Goal: Feedback & Contribution: Leave review/rating

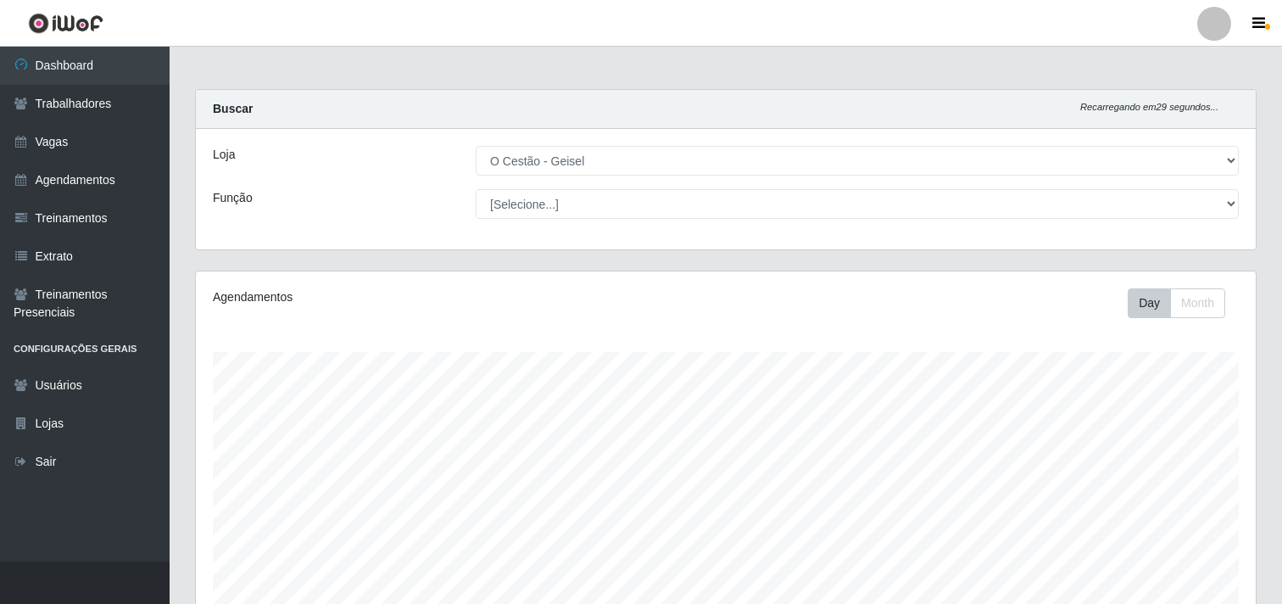
select select "224"
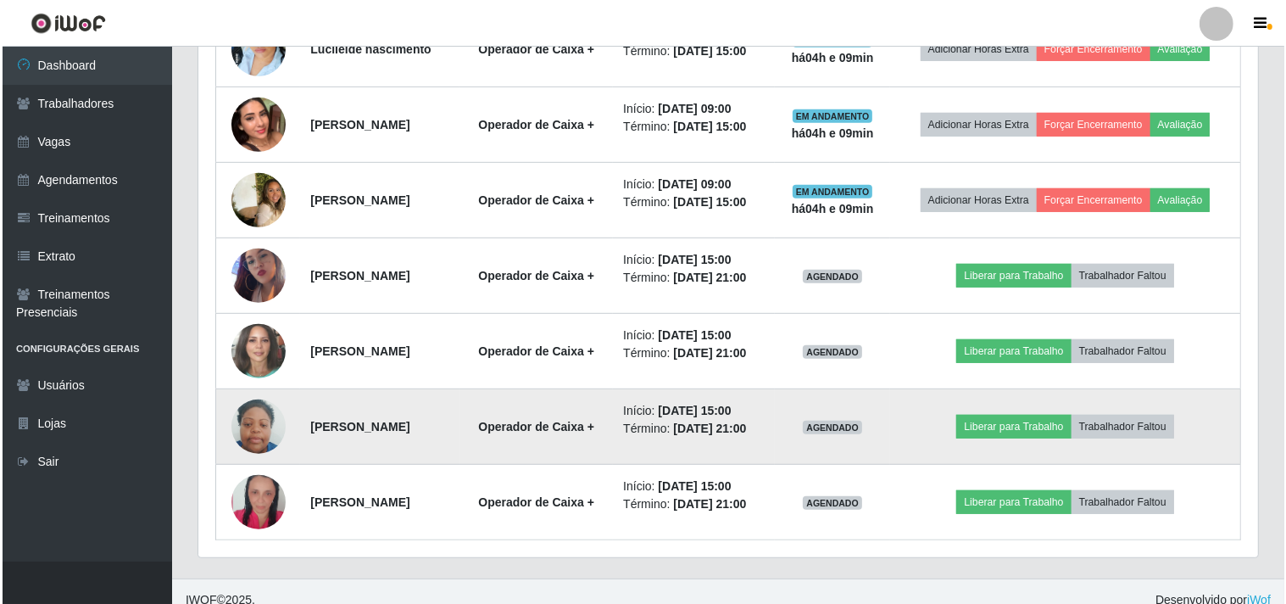
scroll to position [825, 0]
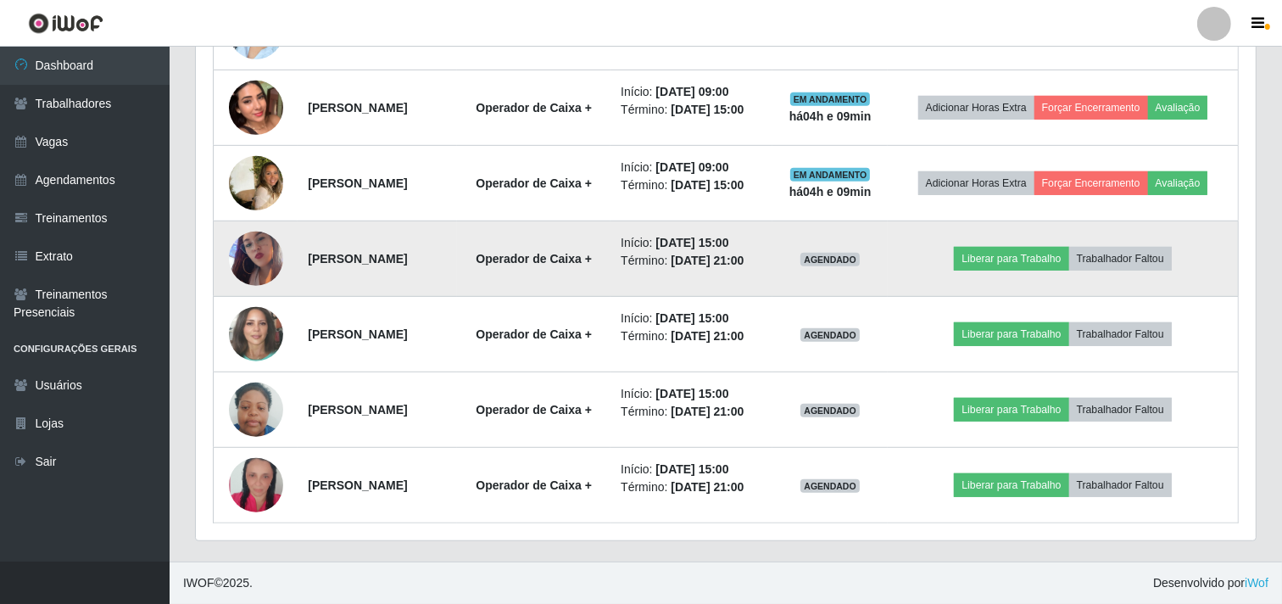
click at [259, 253] on img at bounding box center [256, 258] width 54 height 97
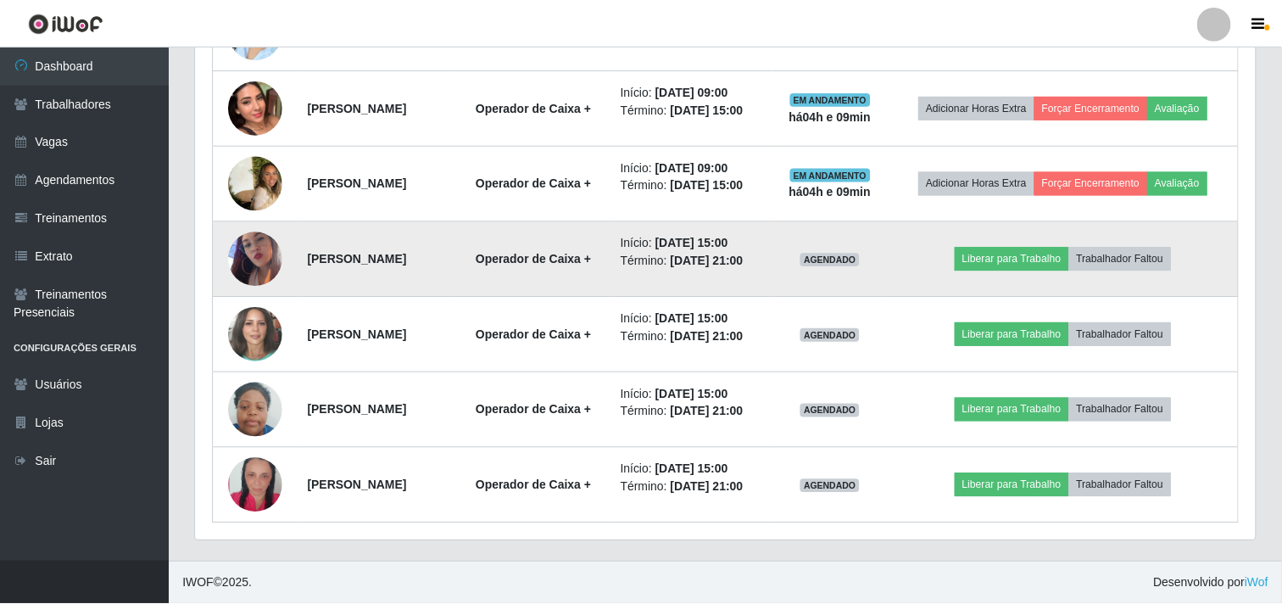
scroll to position [351, 1049]
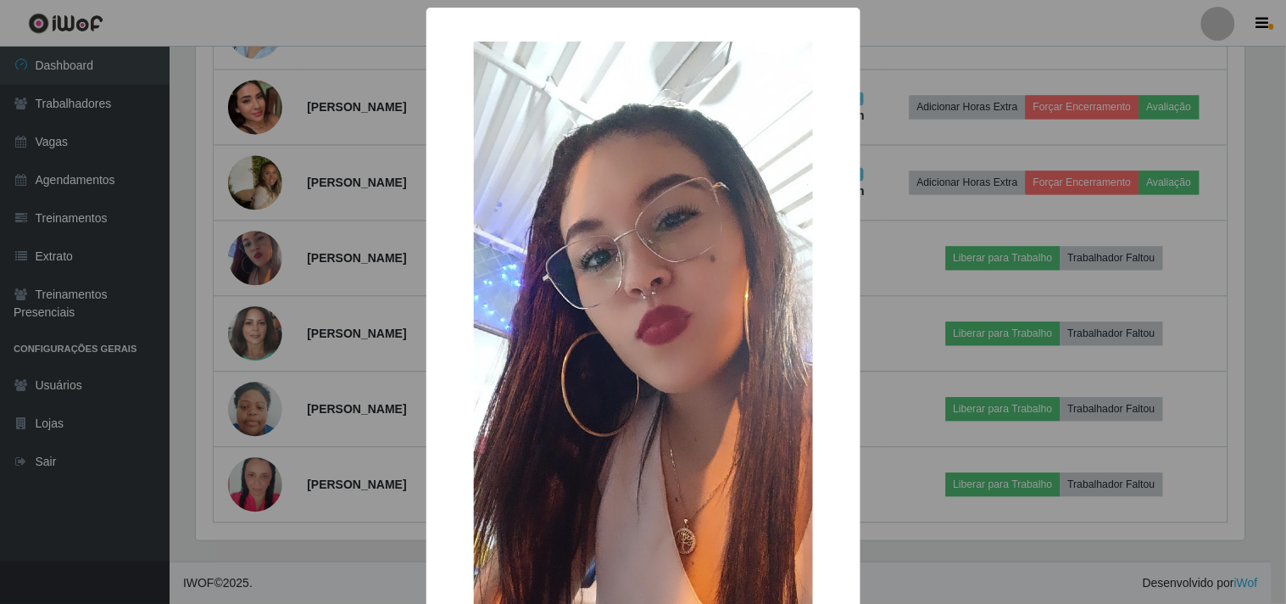
click at [281, 274] on div "× OK Cancel" at bounding box center [643, 302] width 1286 height 604
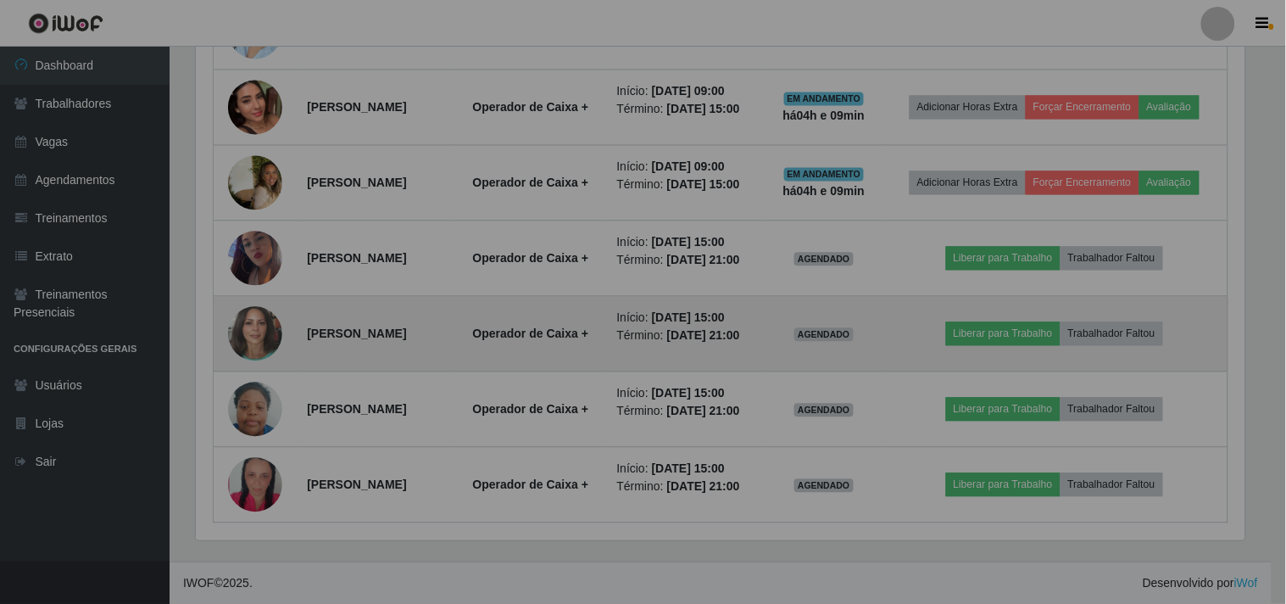
scroll to position [351, 1060]
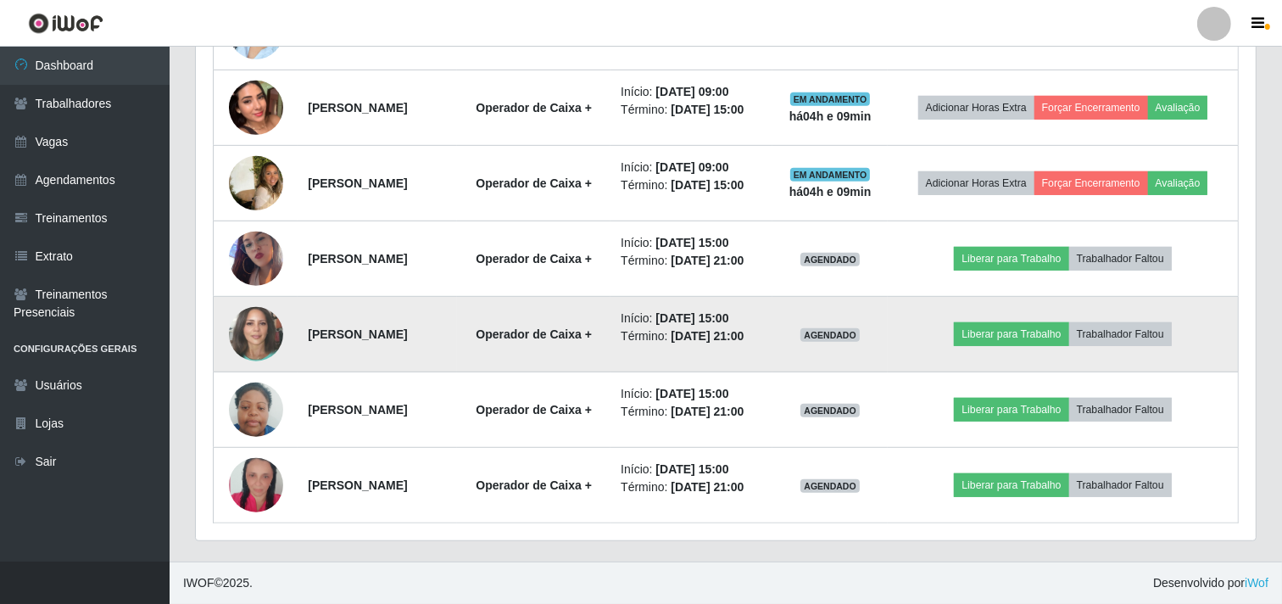
click at [270, 316] on img at bounding box center [256, 334] width 54 height 64
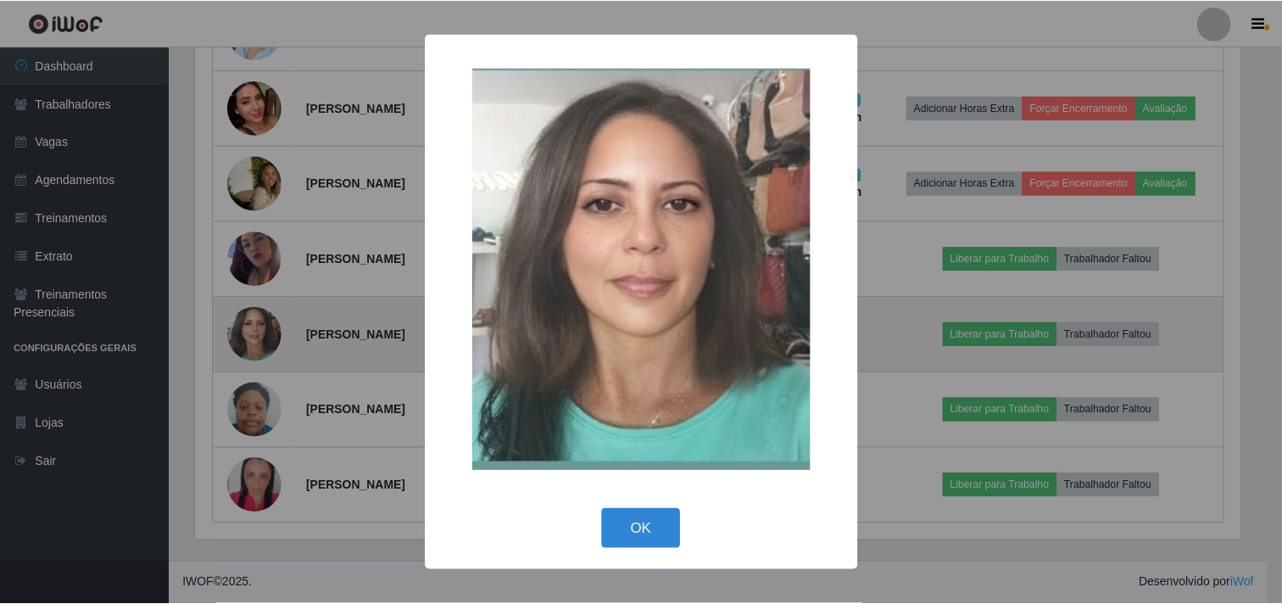
scroll to position [351, 1049]
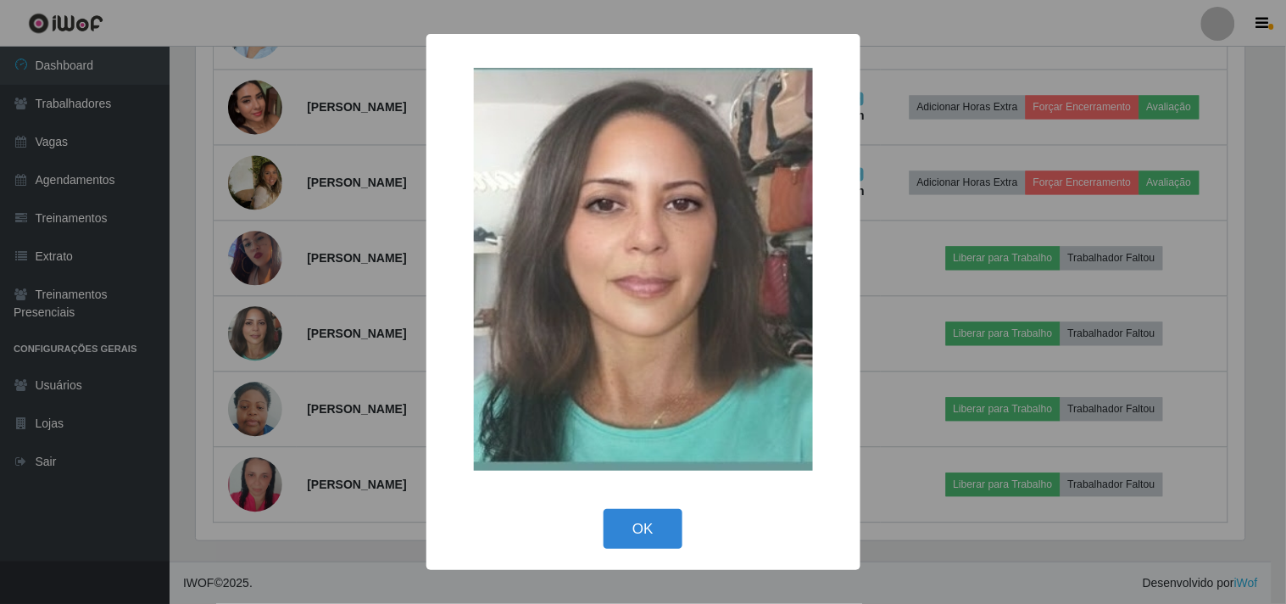
click at [302, 310] on div "× OK Cancel" at bounding box center [643, 302] width 1286 height 604
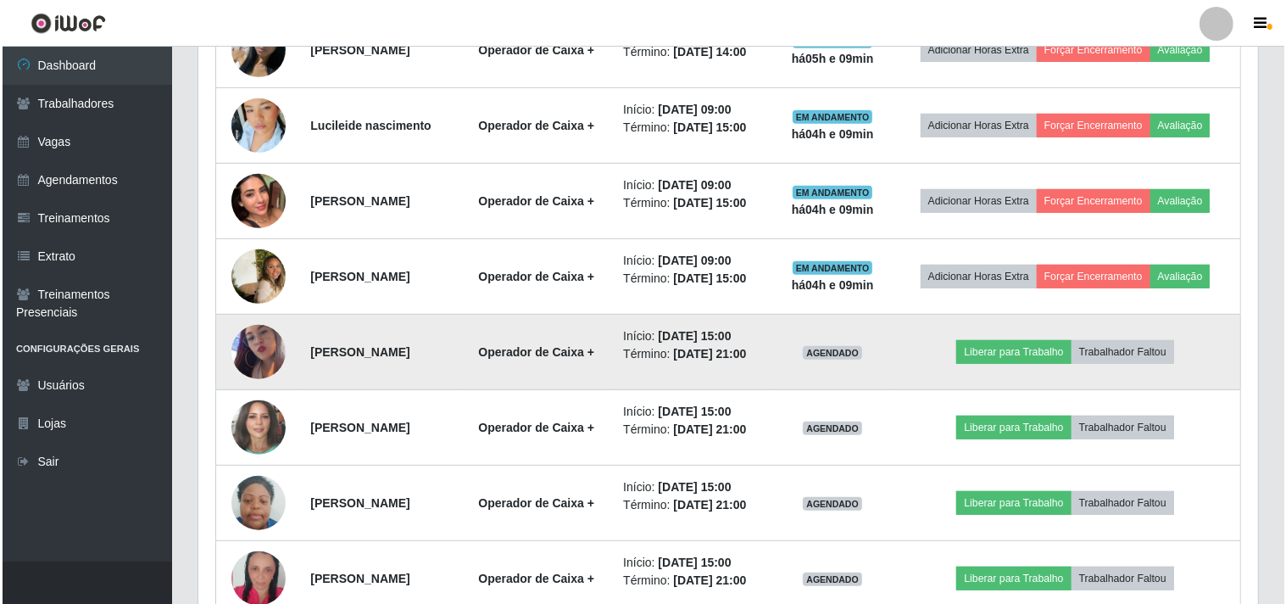
scroll to position [825, 0]
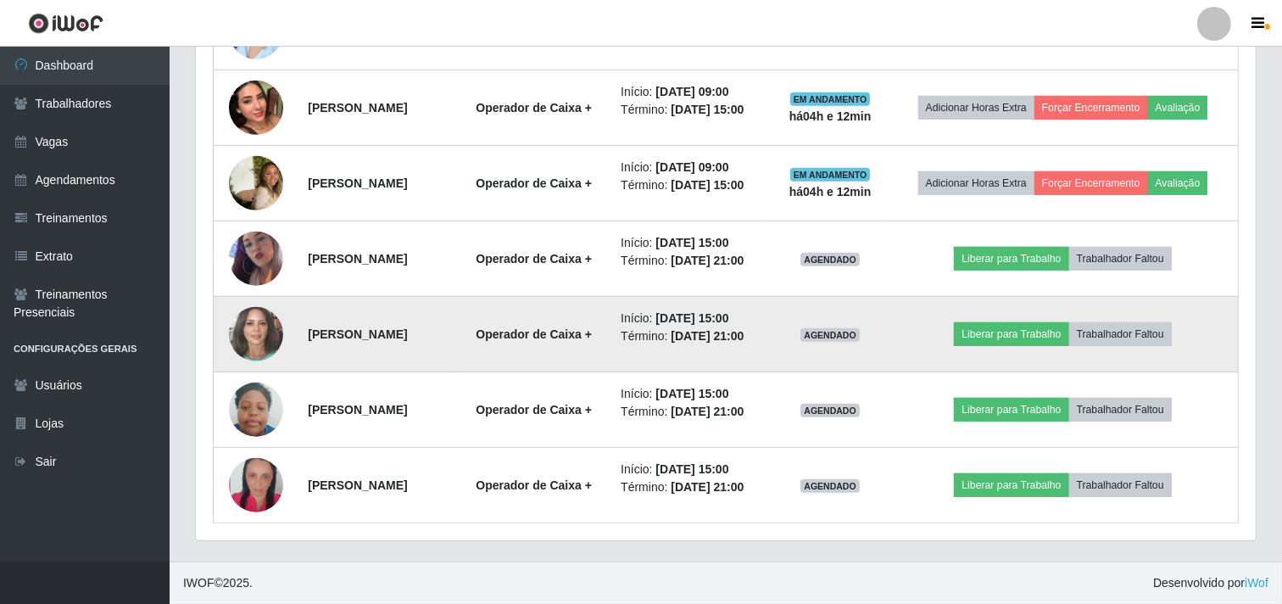
click at [253, 331] on img at bounding box center [256, 334] width 54 height 64
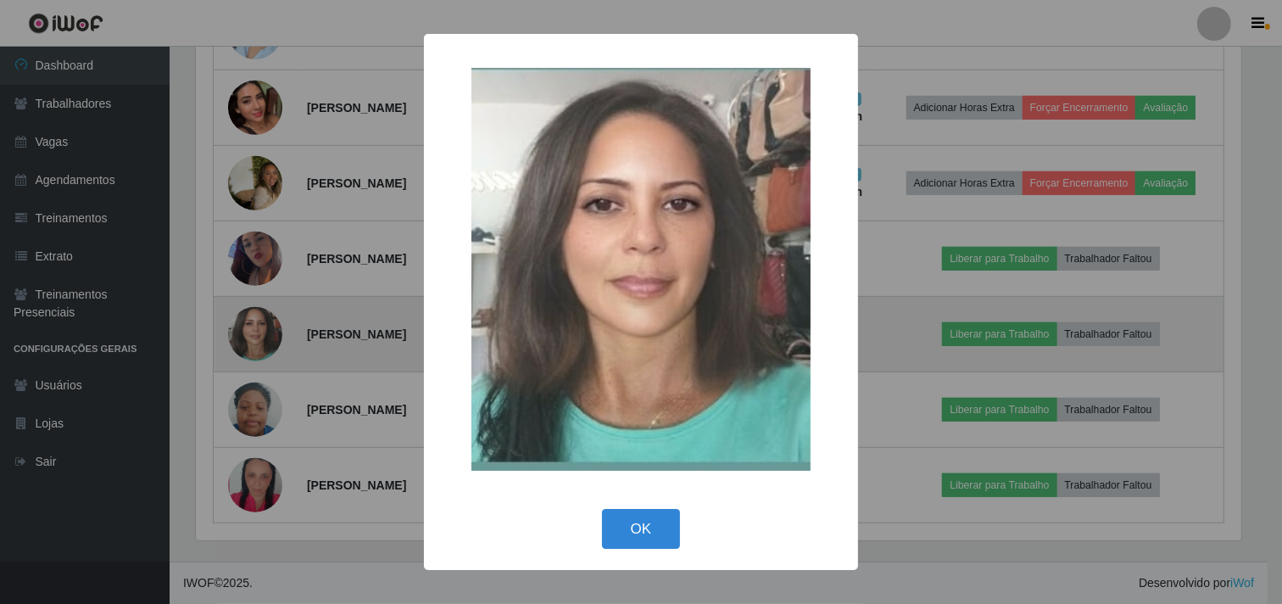
scroll to position [351, 1049]
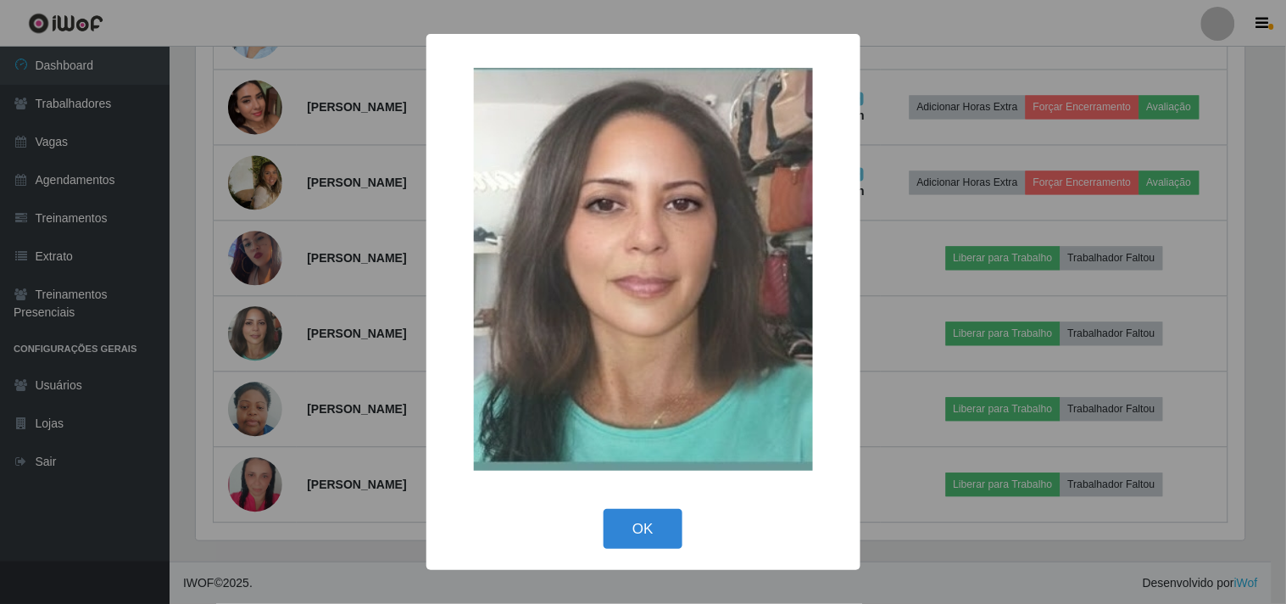
click at [278, 325] on div "× OK Cancel" at bounding box center [643, 302] width 1286 height 604
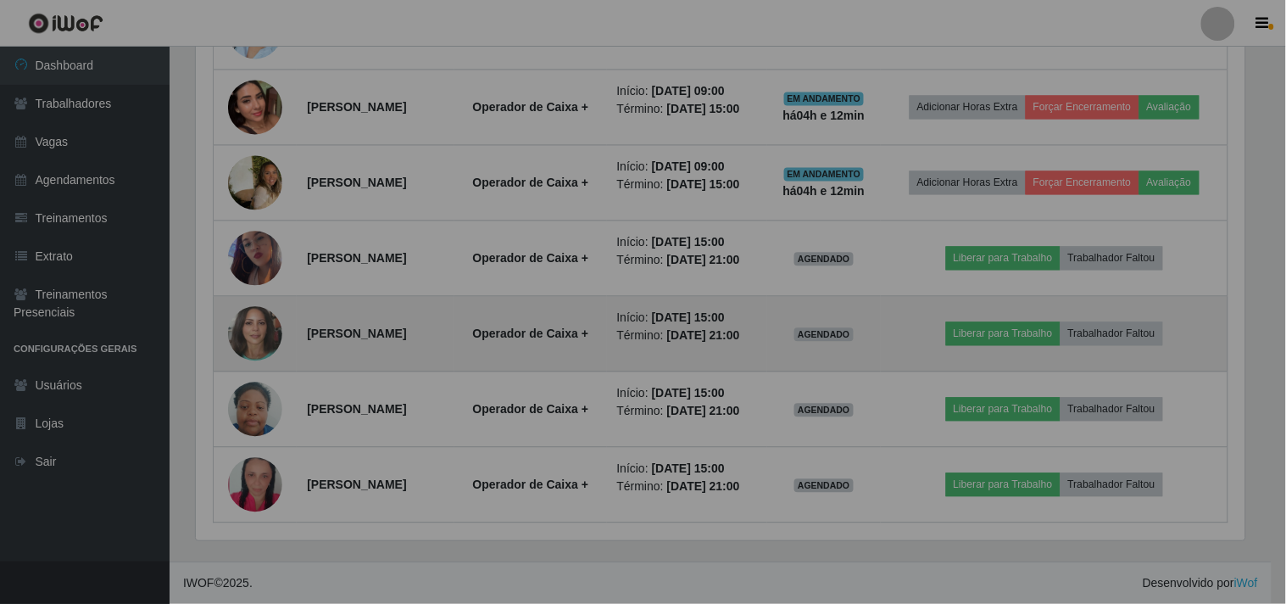
scroll to position [351, 1060]
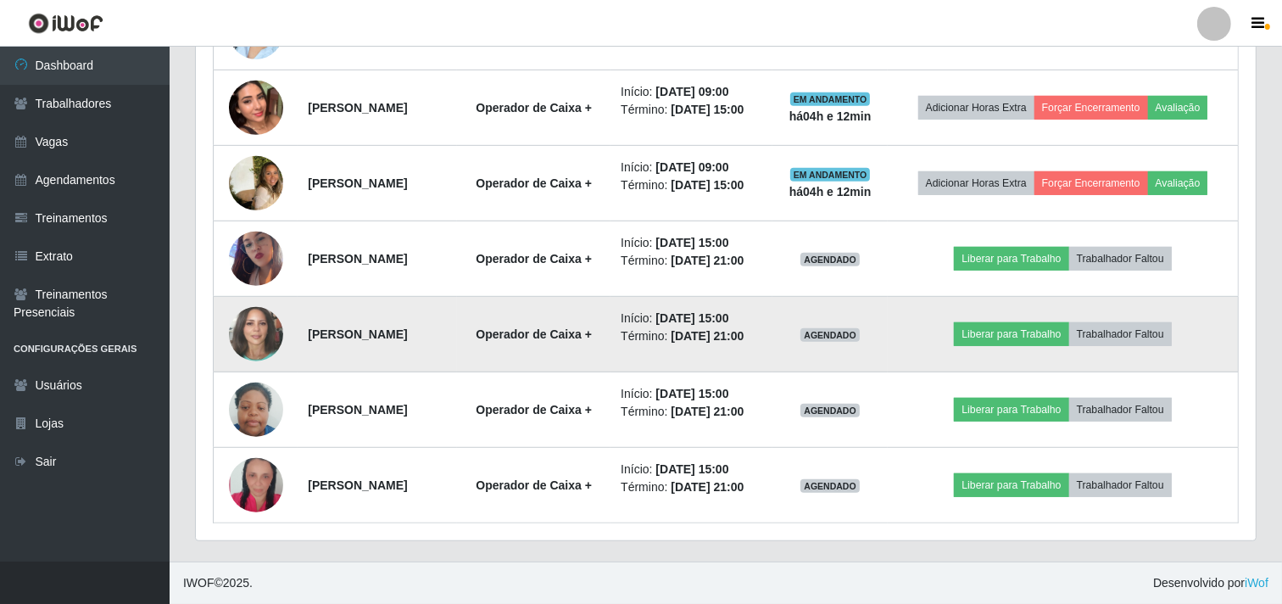
click at [252, 339] on img at bounding box center [256, 334] width 54 height 64
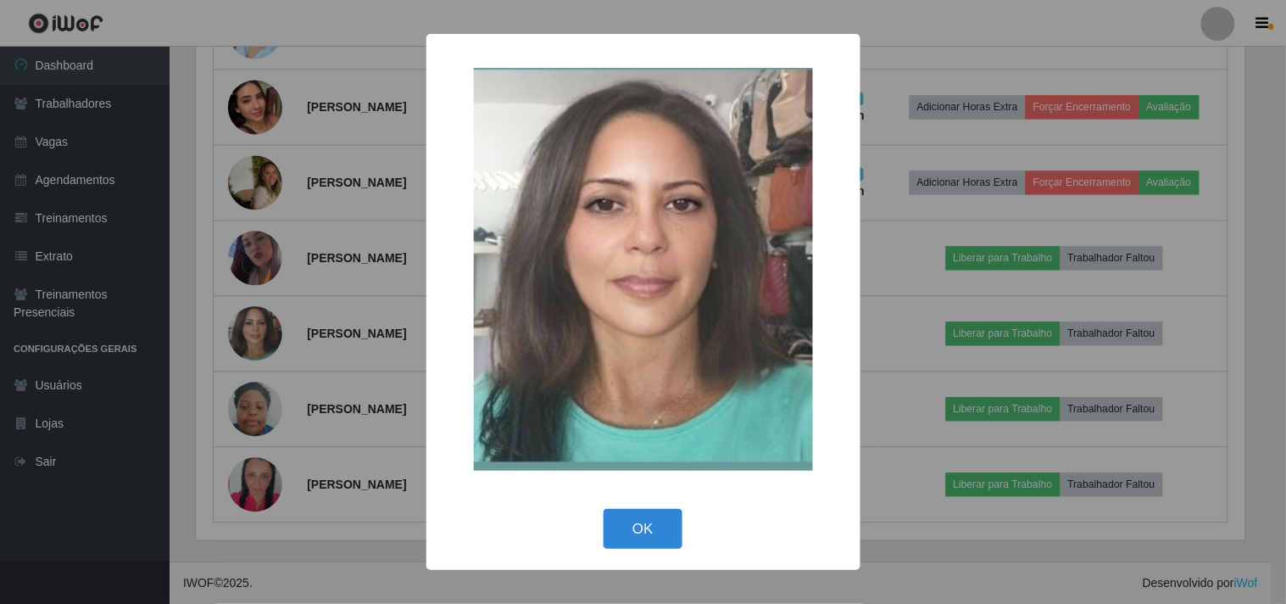
click at [253, 332] on div "× OK Cancel" at bounding box center [643, 302] width 1286 height 604
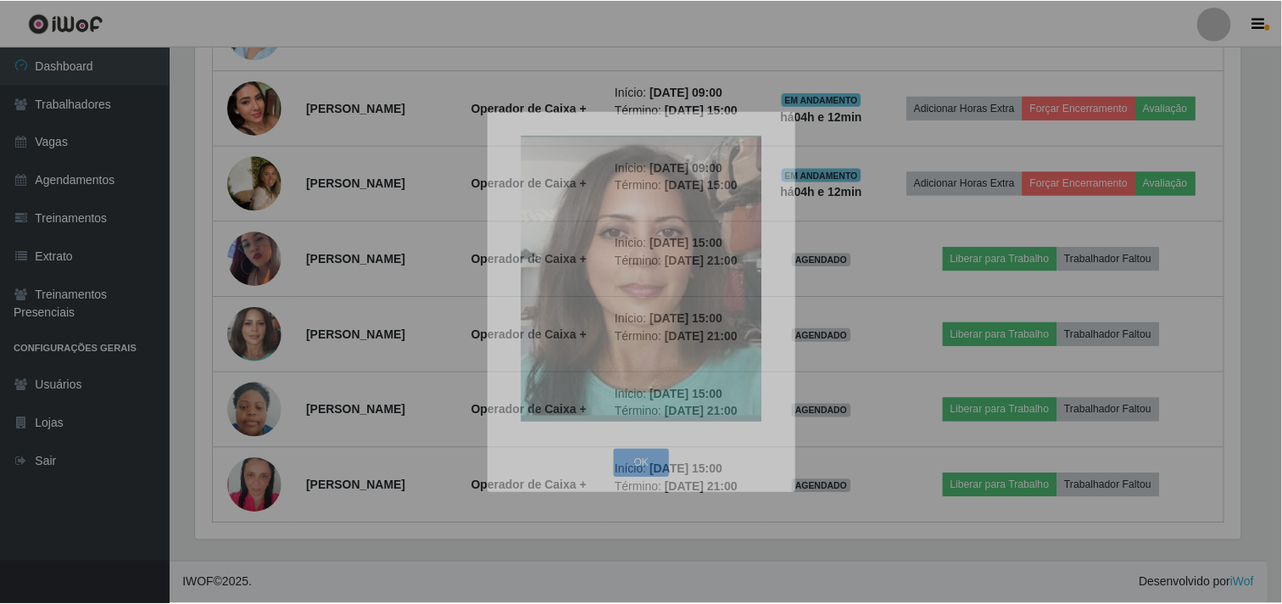
scroll to position [351, 1060]
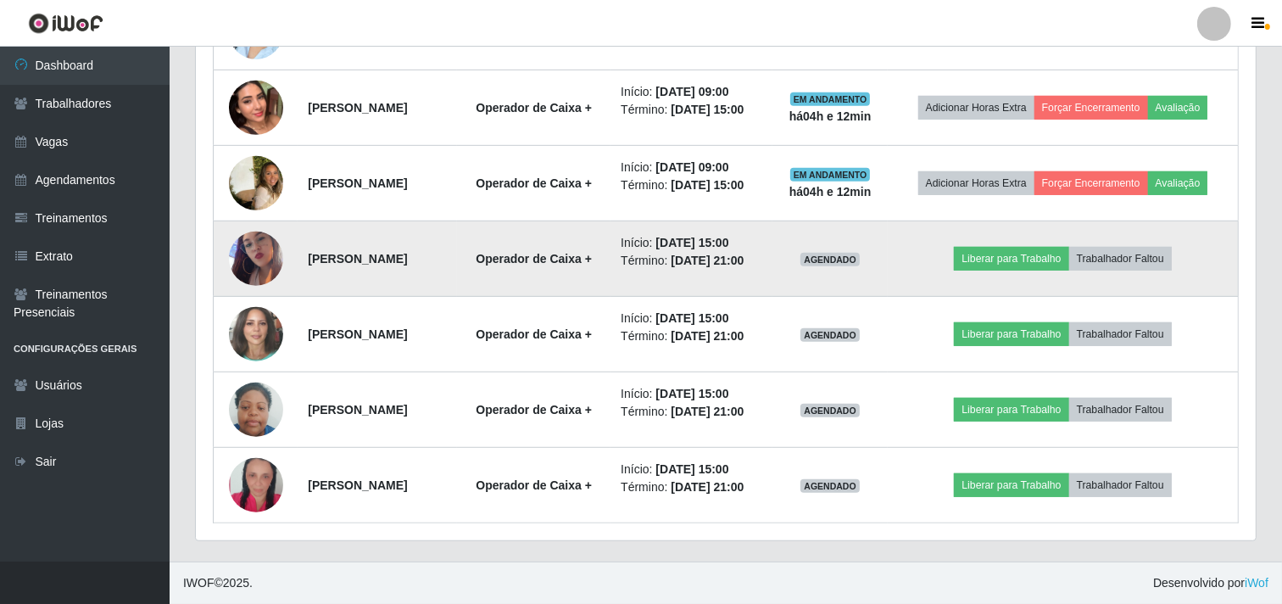
click at [258, 258] on img at bounding box center [256, 258] width 54 height 97
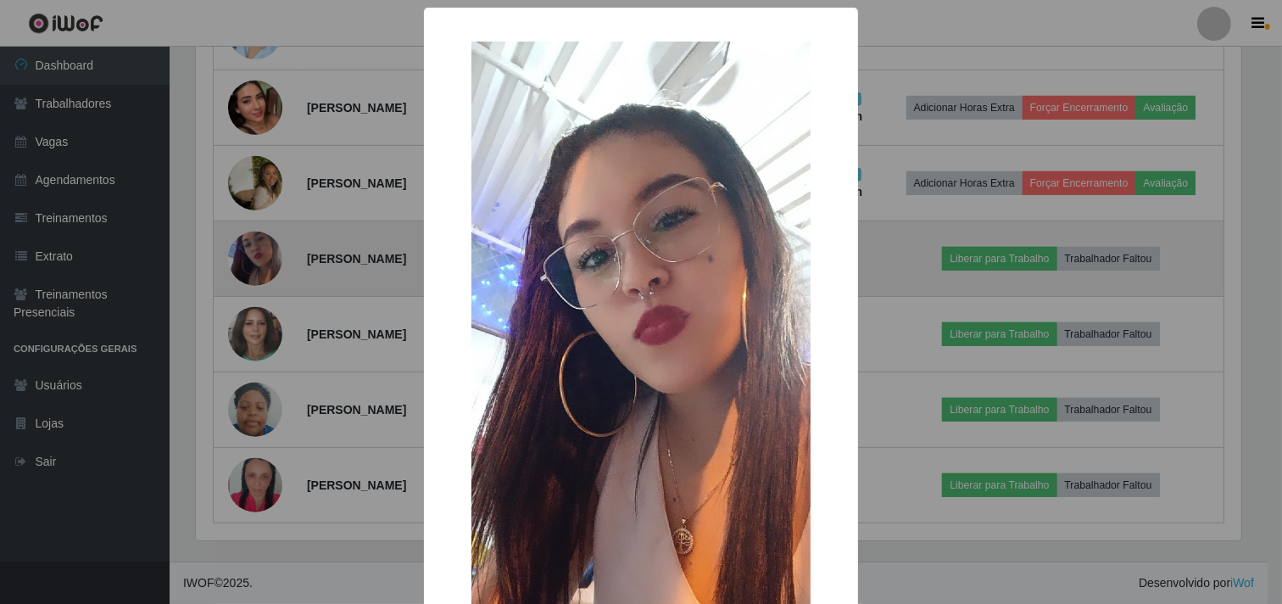
scroll to position [351, 1049]
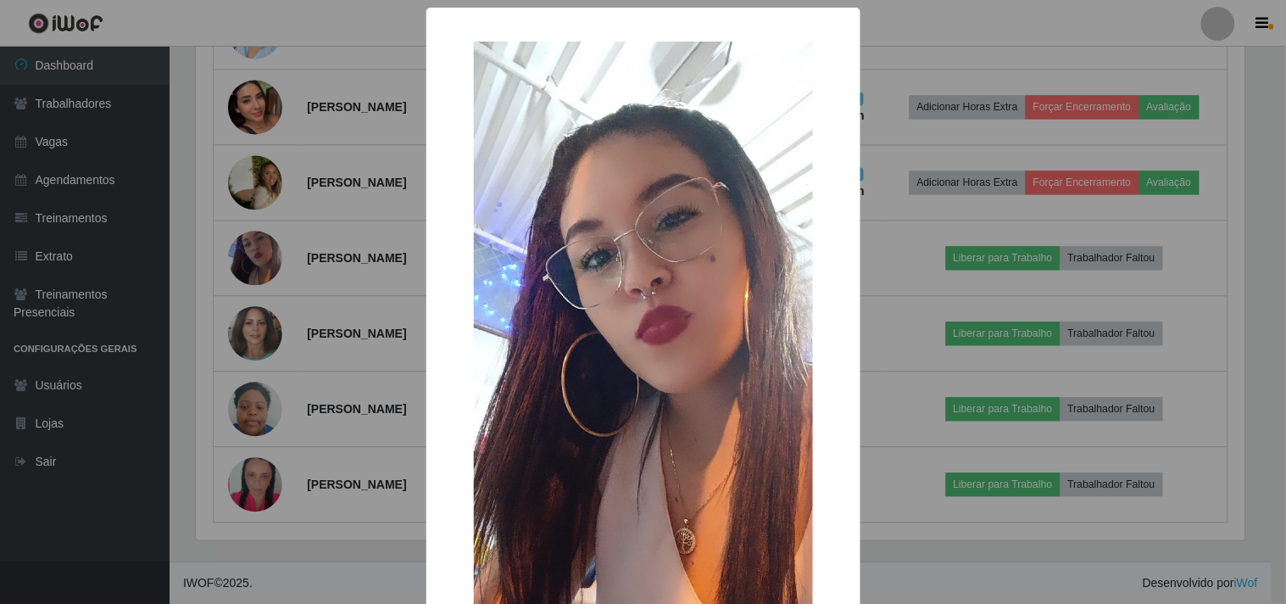
click at [259, 256] on div "× OK Cancel" at bounding box center [643, 302] width 1286 height 604
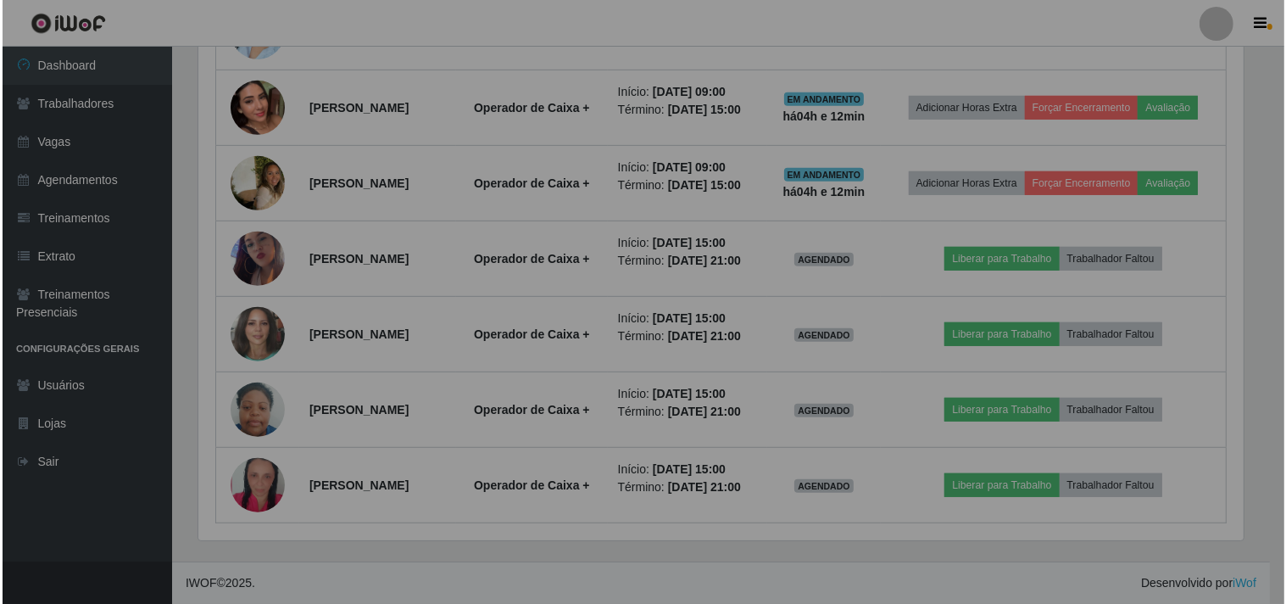
scroll to position [351, 1060]
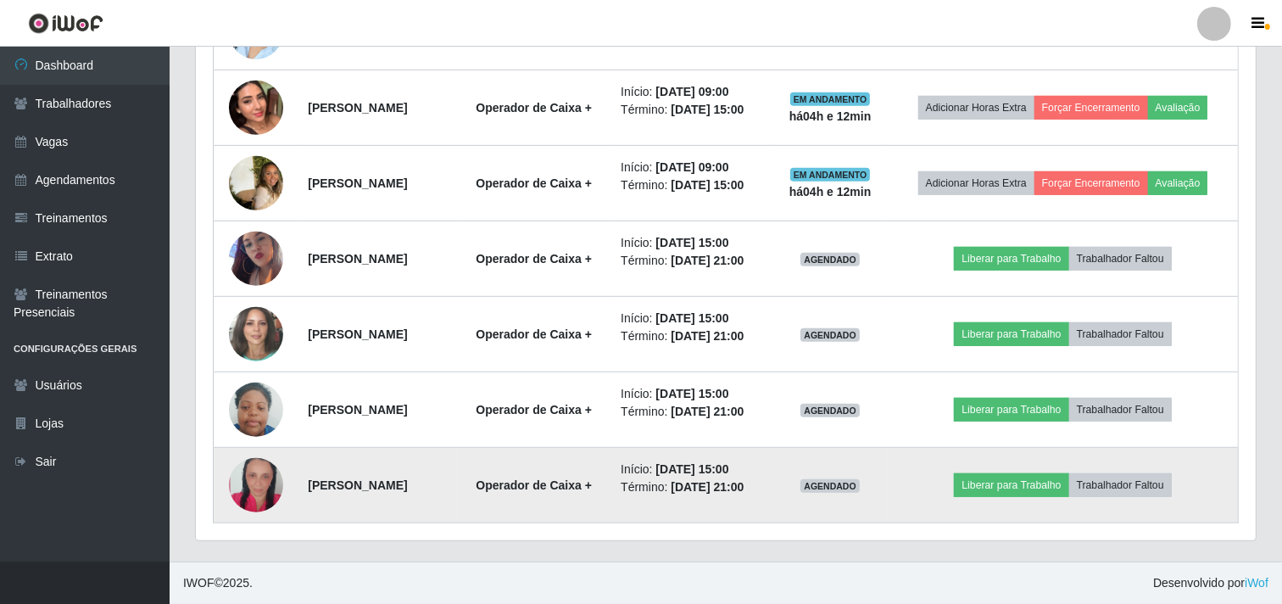
click at [251, 481] on img at bounding box center [256, 485] width 54 height 81
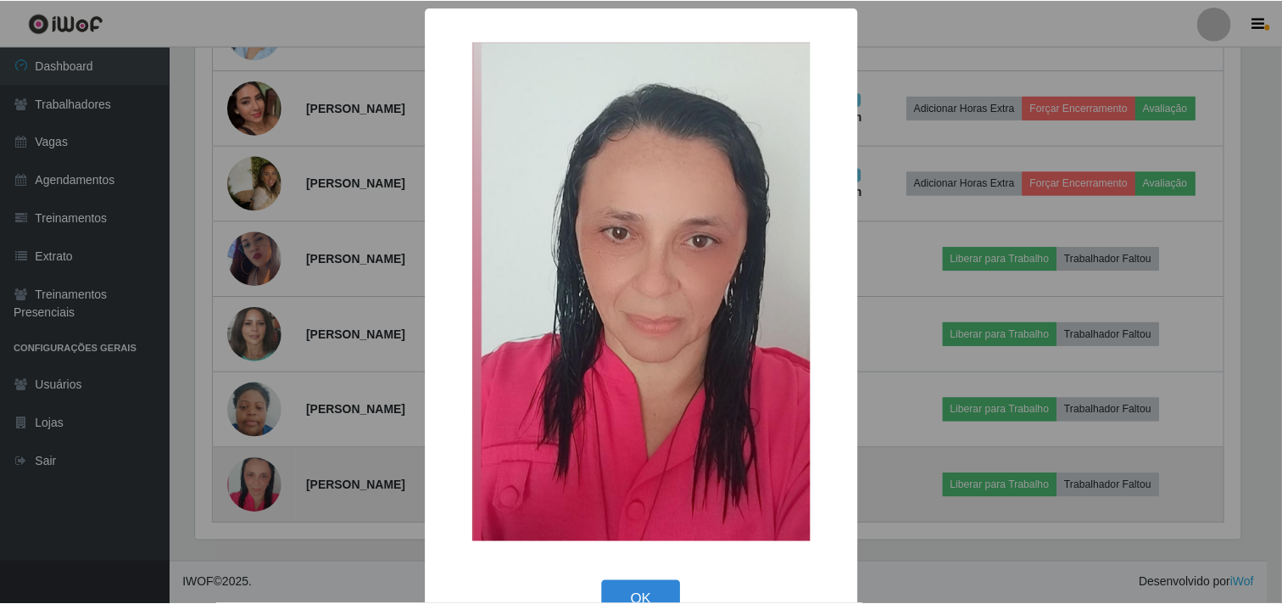
scroll to position [351, 1049]
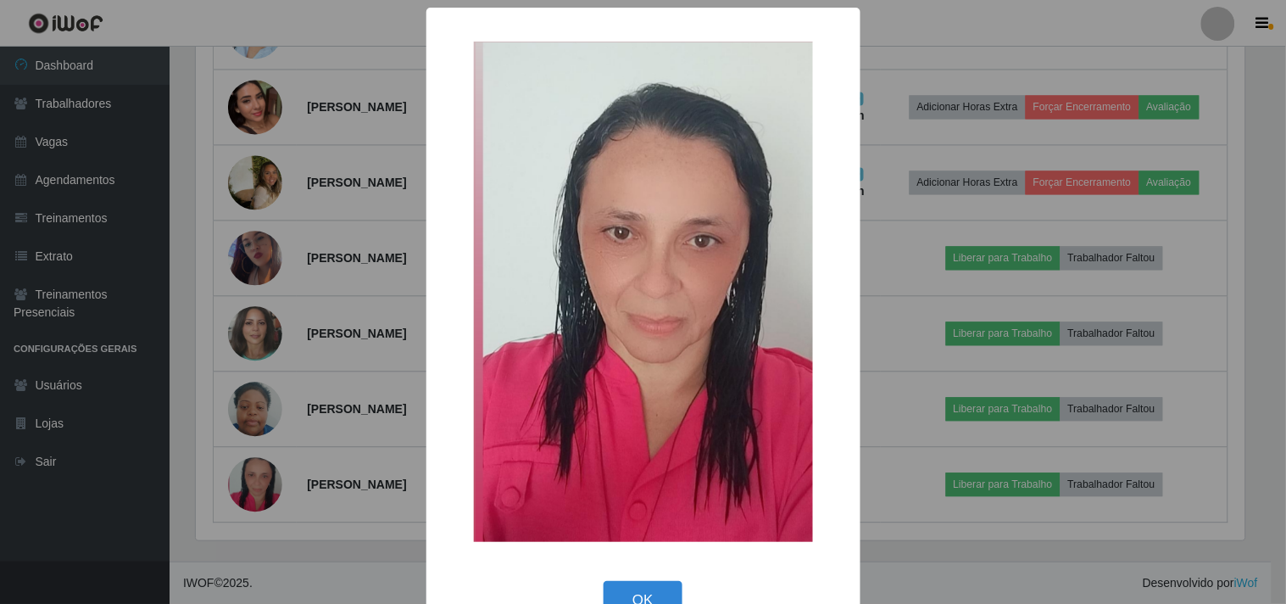
click at [251, 478] on div "× OK Cancel" at bounding box center [643, 302] width 1286 height 604
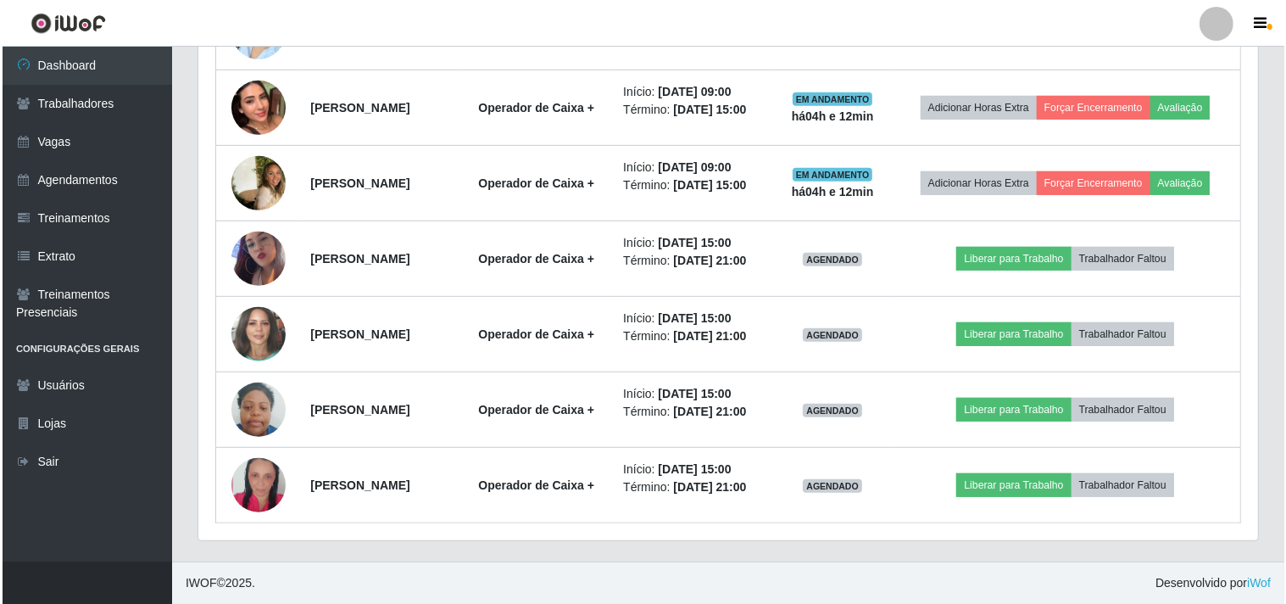
scroll to position [351, 1060]
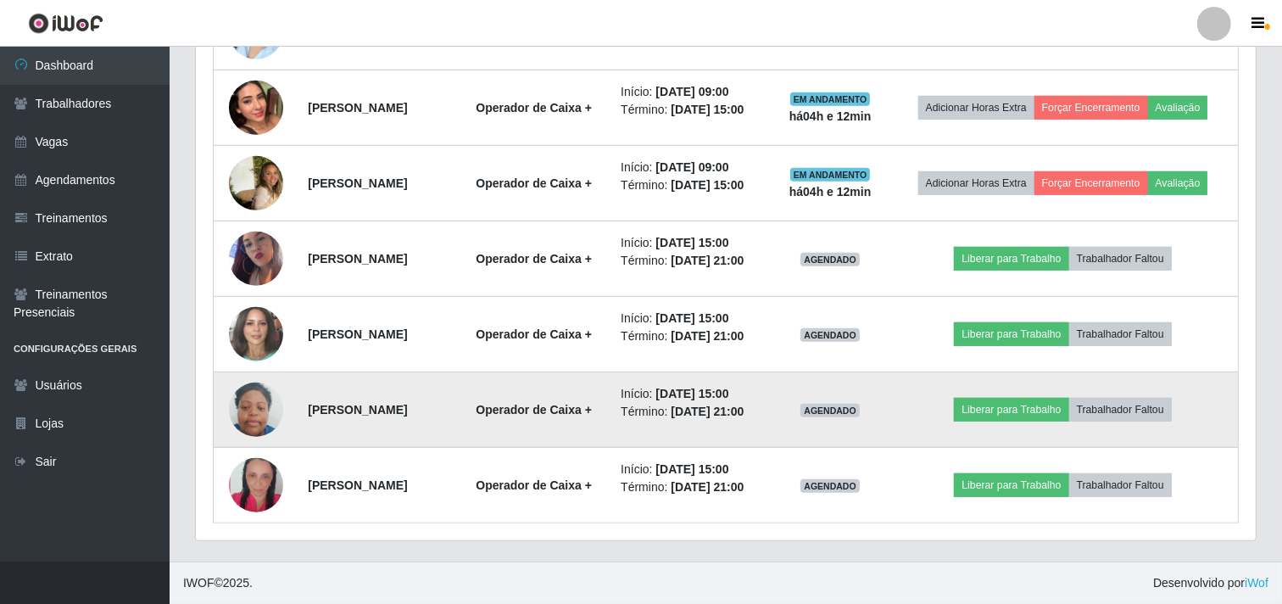
click at [251, 404] on img at bounding box center [256, 410] width 54 height 72
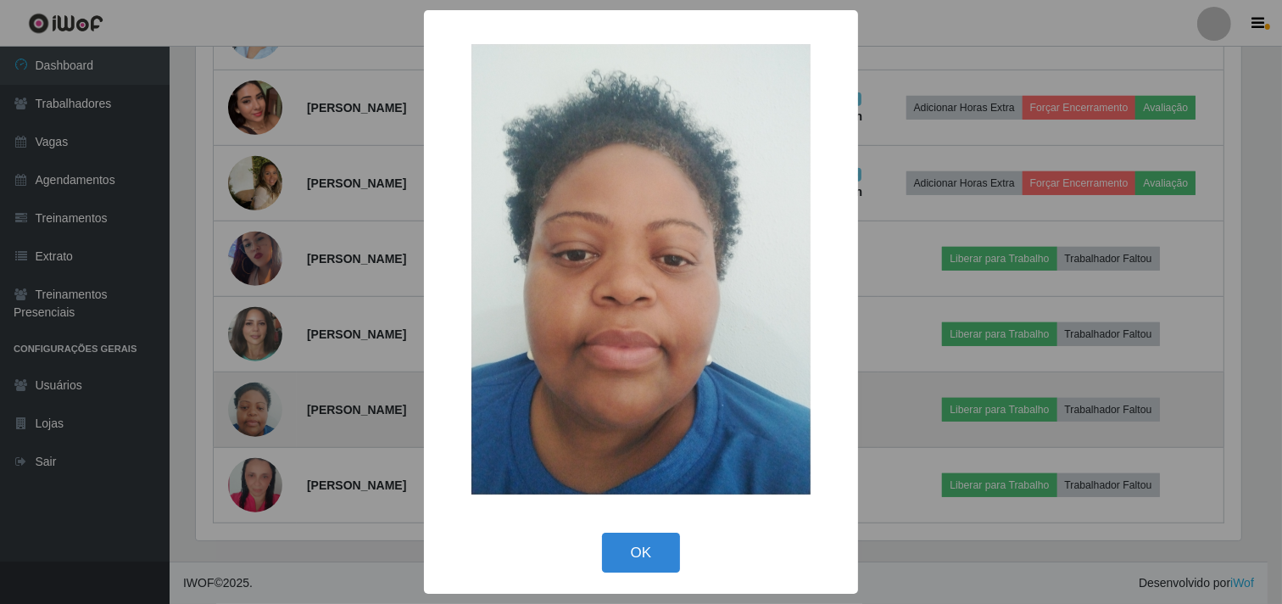
scroll to position [351, 1049]
click at [251, 404] on div "× OK Cancel" at bounding box center [643, 302] width 1286 height 604
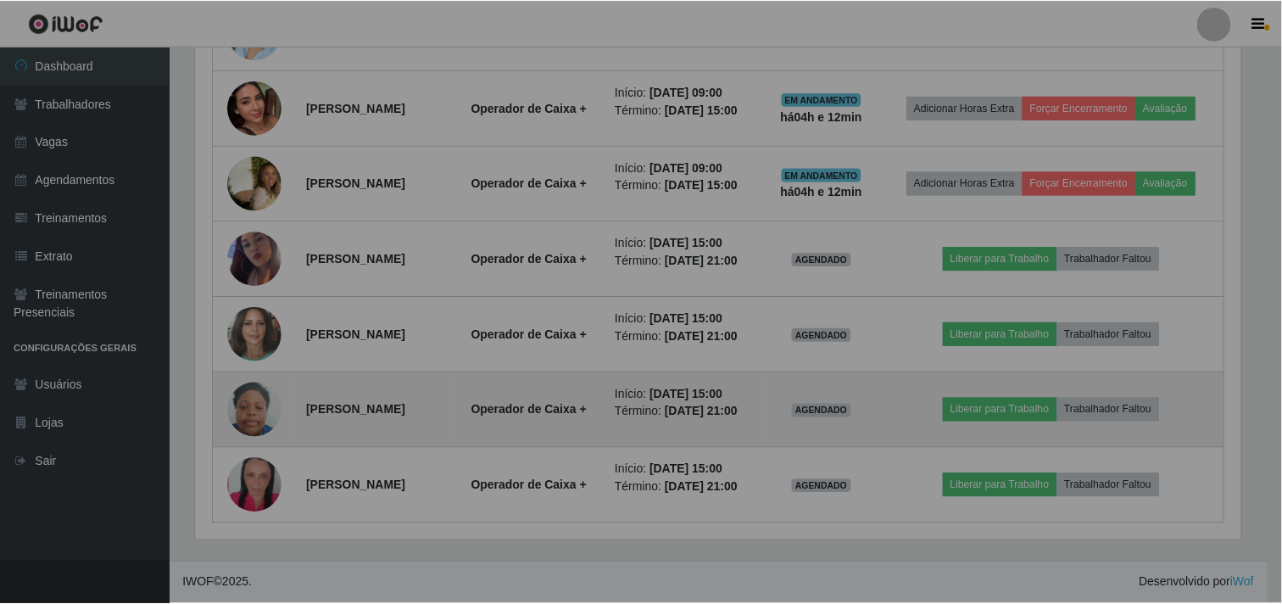
scroll to position [351, 1060]
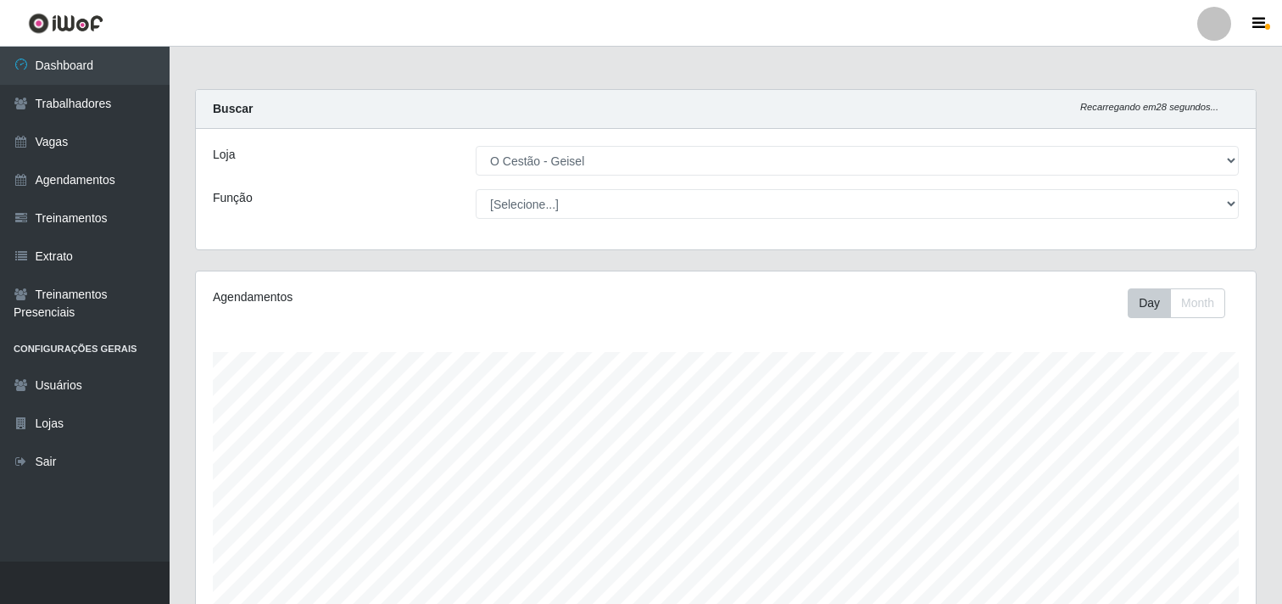
select select "224"
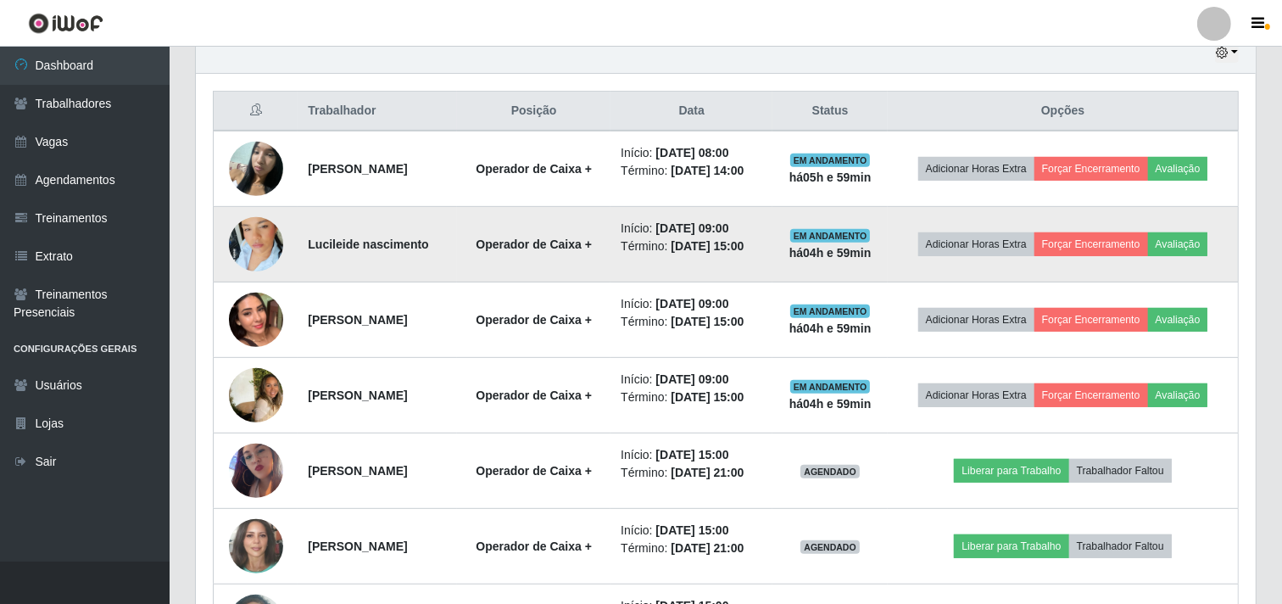
scroll to position [659, 0]
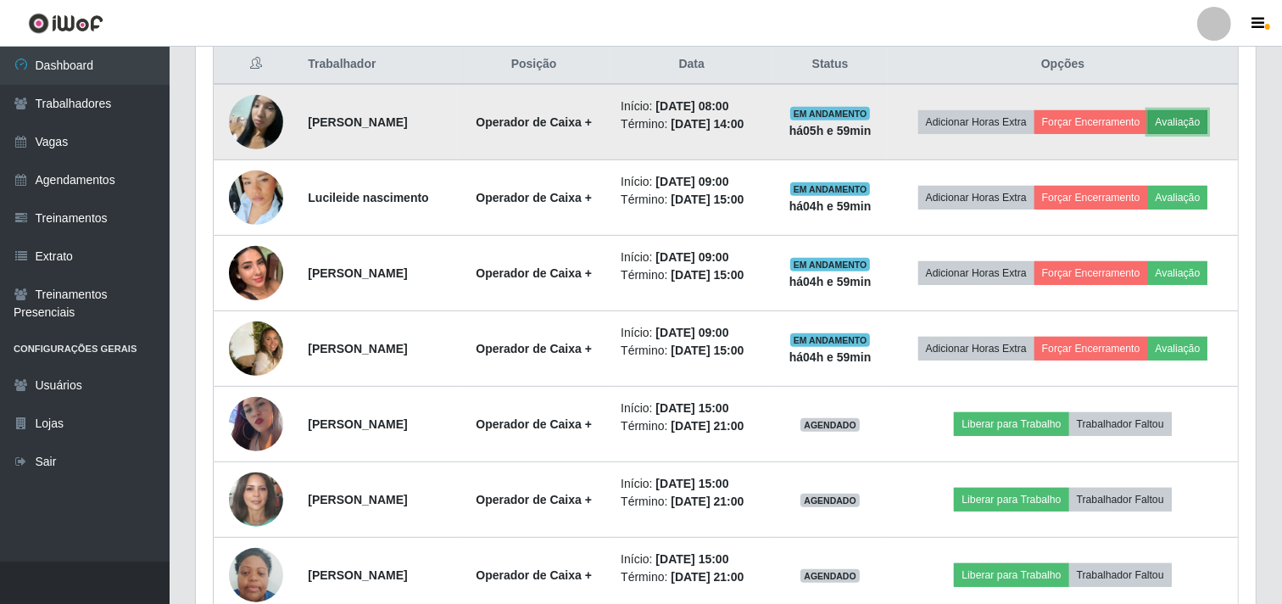
click at [1192, 125] on button "Avaliação" at bounding box center [1178, 122] width 60 height 24
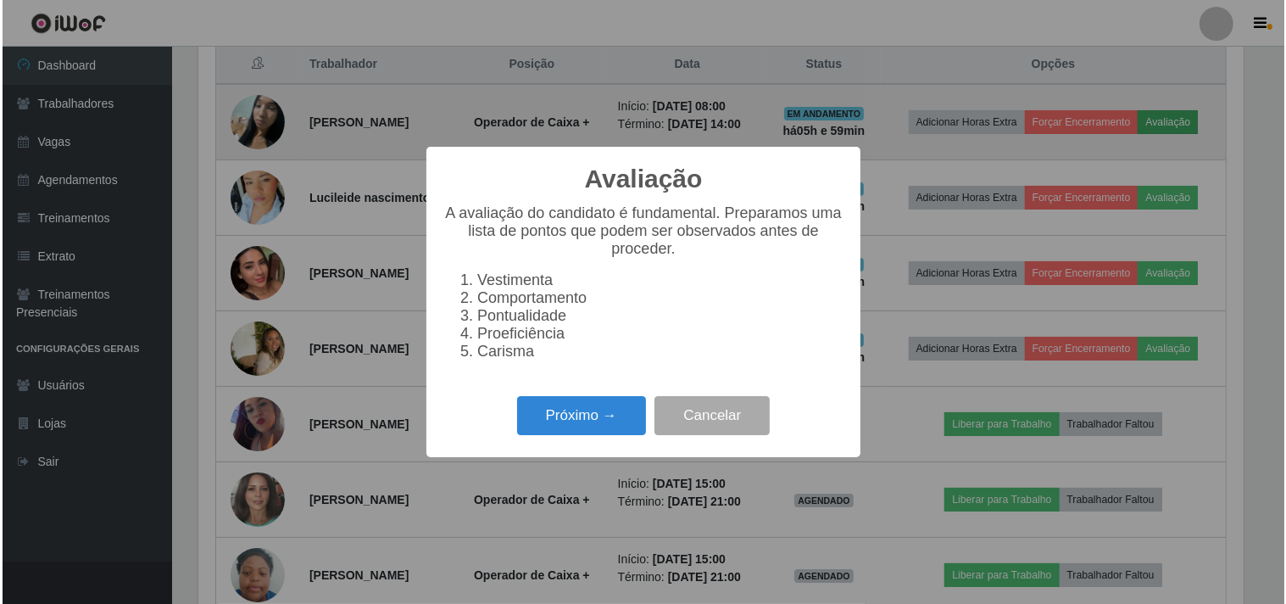
scroll to position [351, 1049]
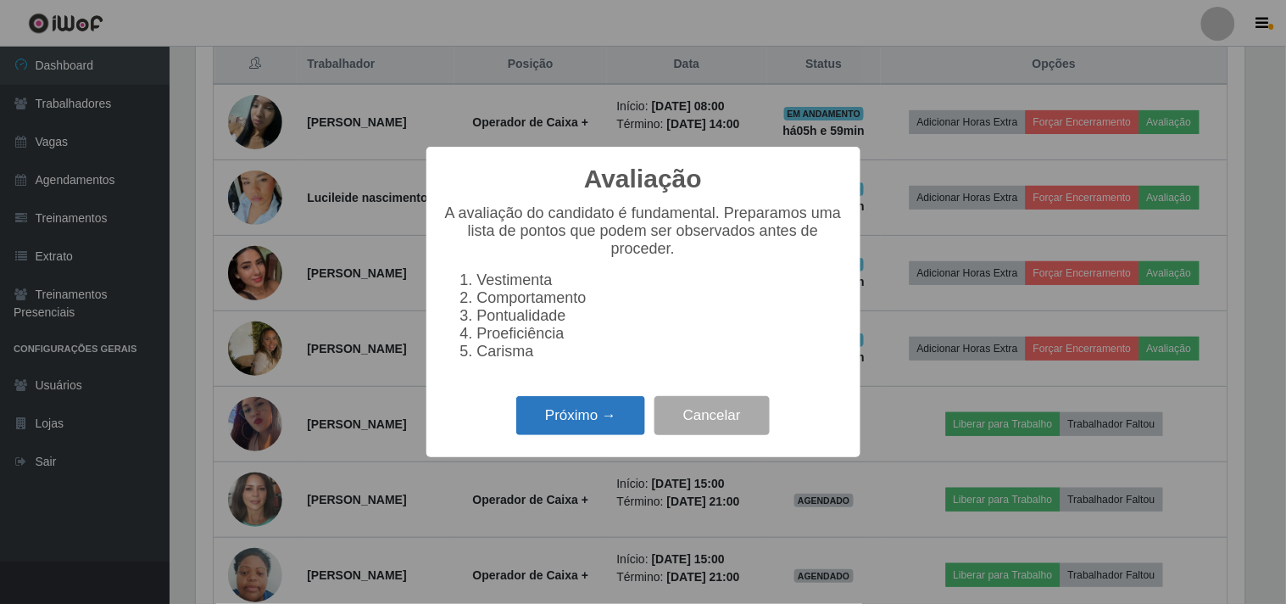
click at [616, 410] on button "Próximo →" at bounding box center [580, 416] width 129 height 40
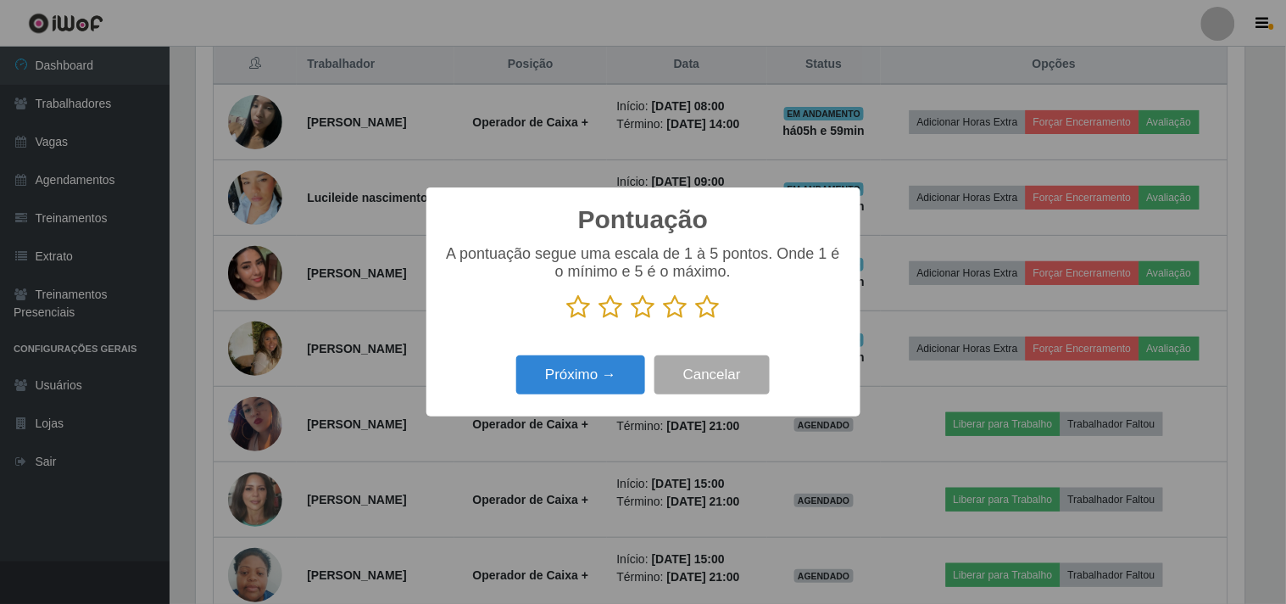
click at [701, 305] on icon at bounding box center [708, 306] width 24 height 25
click at [696, 320] on input "radio" at bounding box center [696, 320] width 0 height 0
click at [582, 390] on button "Próximo →" at bounding box center [580, 375] width 129 height 40
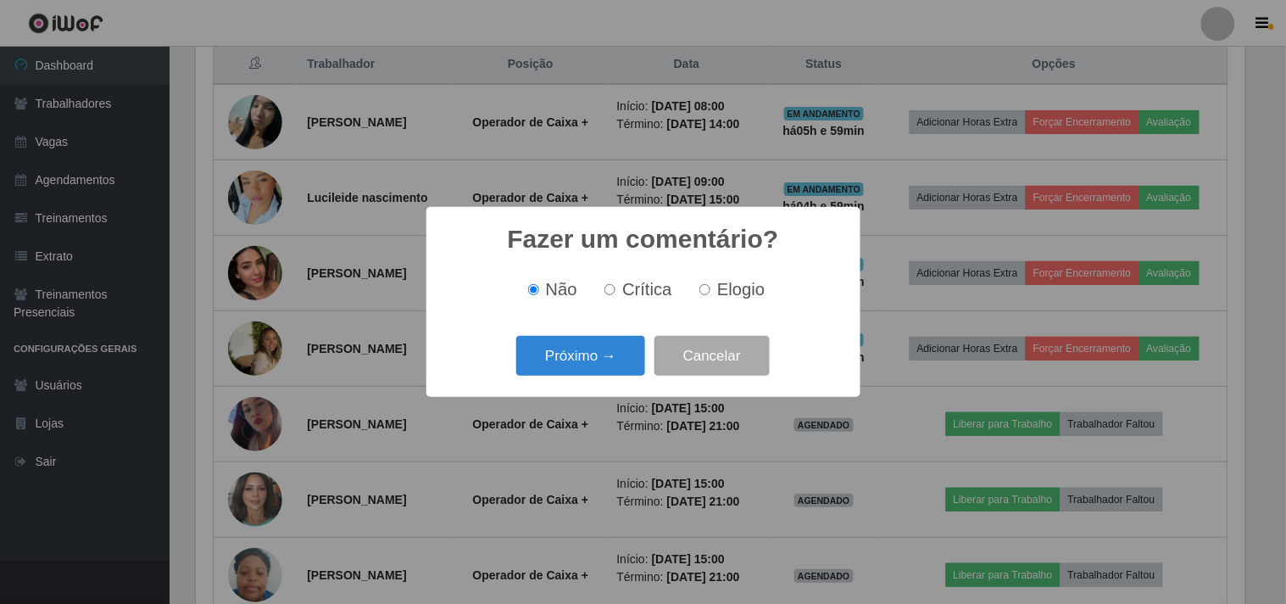
click at [592, 378] on div "Próximo → Cancelar" at bounding box center [643, 356] width 400 height 48
click at [613, 361] on button "Próximo →" at bounding box center [580, 356] width 129 height 40
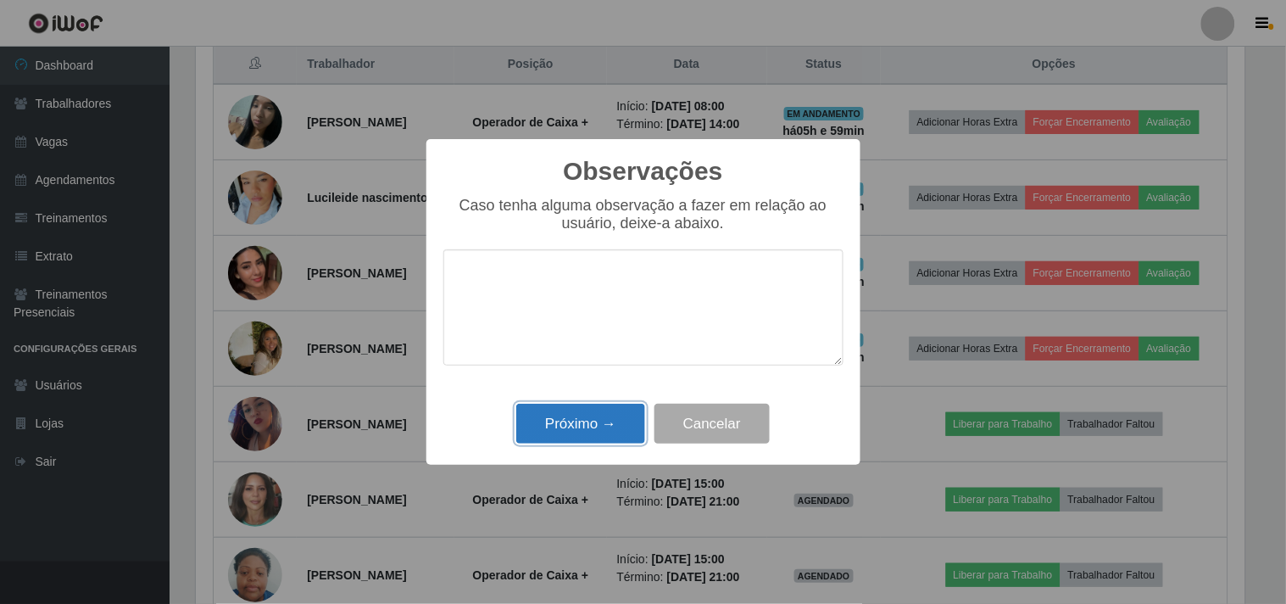
click at [594, 430] on button "Próximo →" at bounding box center [580, 424] width 129 height 40
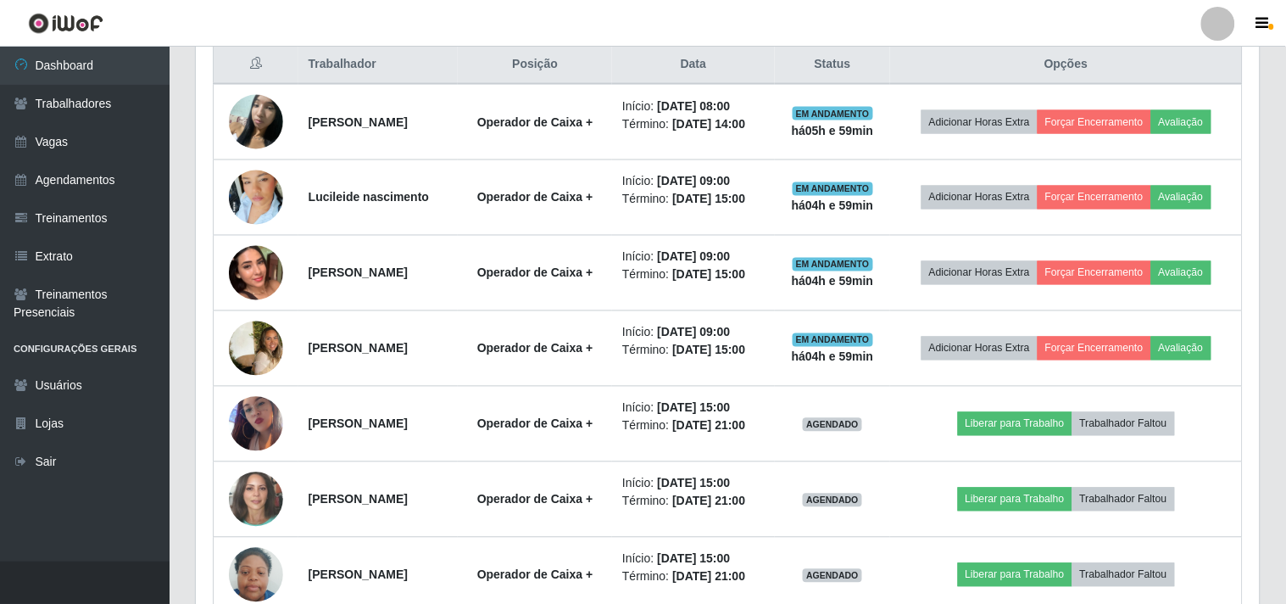
scroll to position [351, 1060]
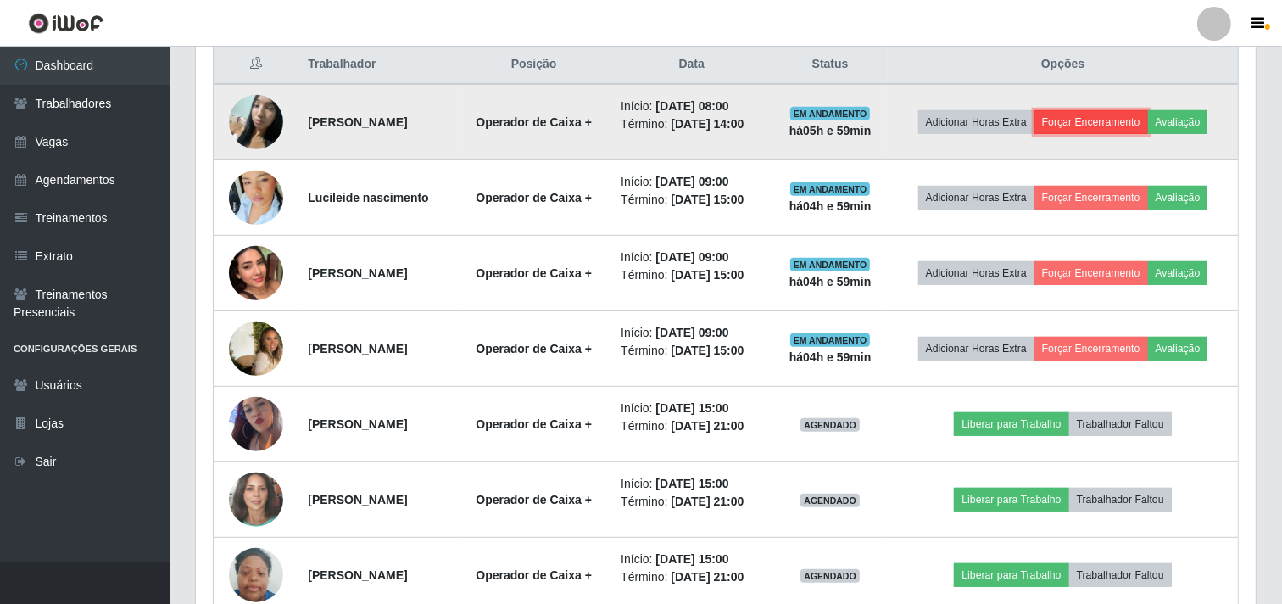
click at [1096, 121] on button "Forçar Encerramento" at bounding box center [1091, 122] width 114 height 24
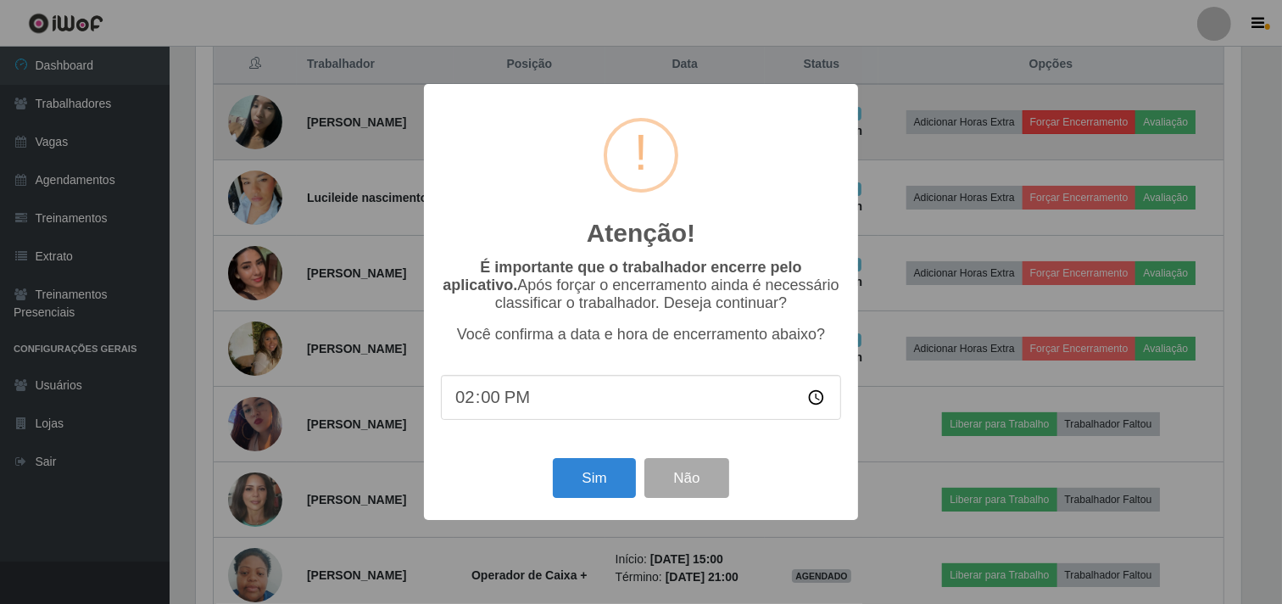
scroll to position [351, 1049]
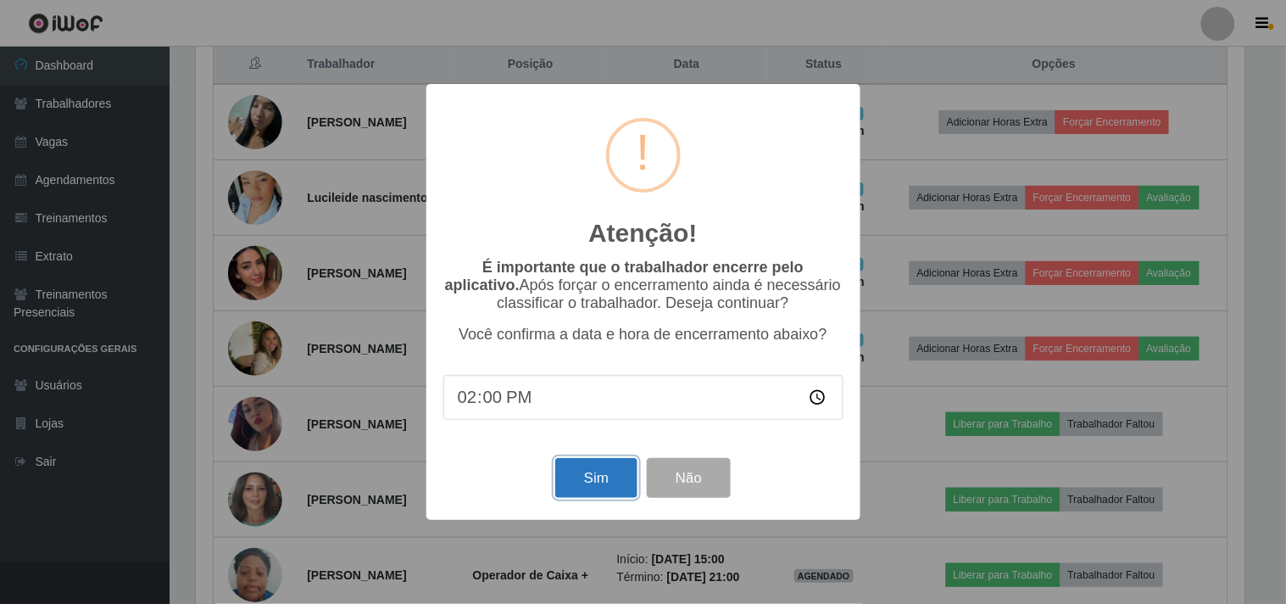
click at [585, 484] on button "Sim" at bounding box center [596, 478] width 82 height 40
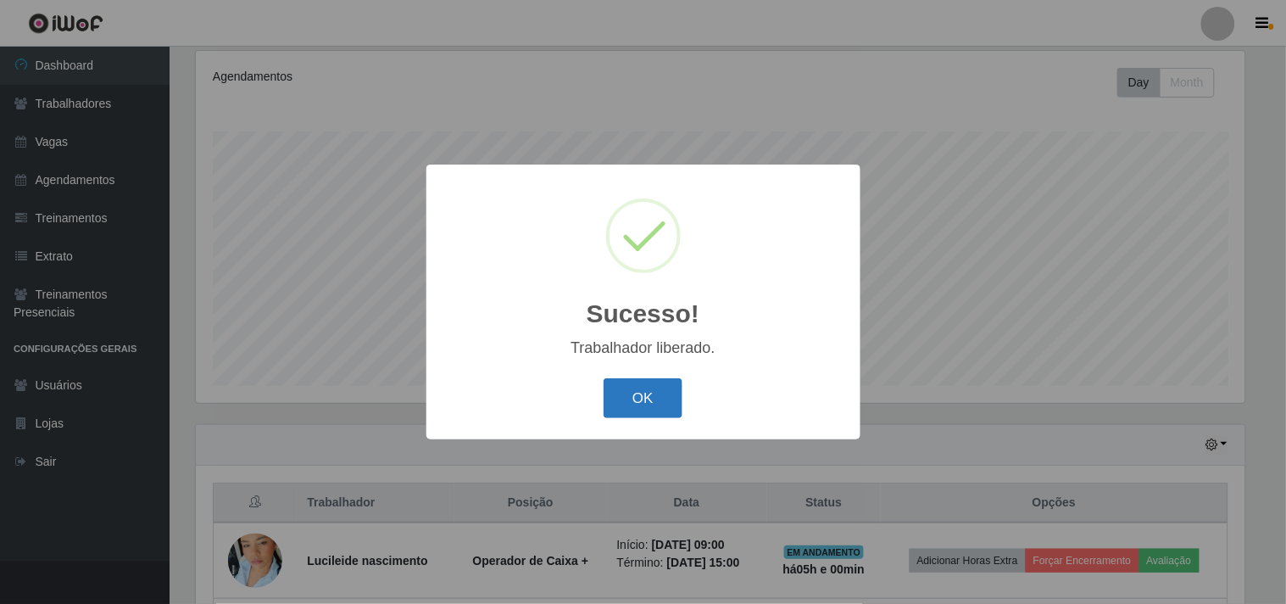
click at [624, 410] on button "OK" at bounding box center [643, 398] width 79 height 40
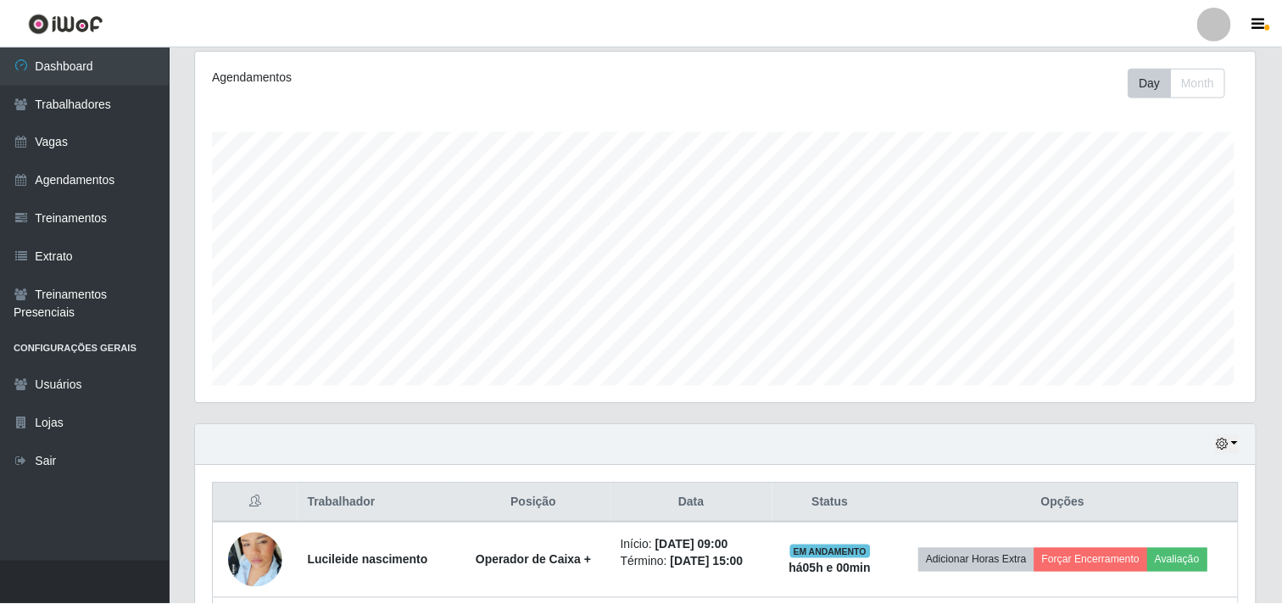
scroll to position [351, 1060]
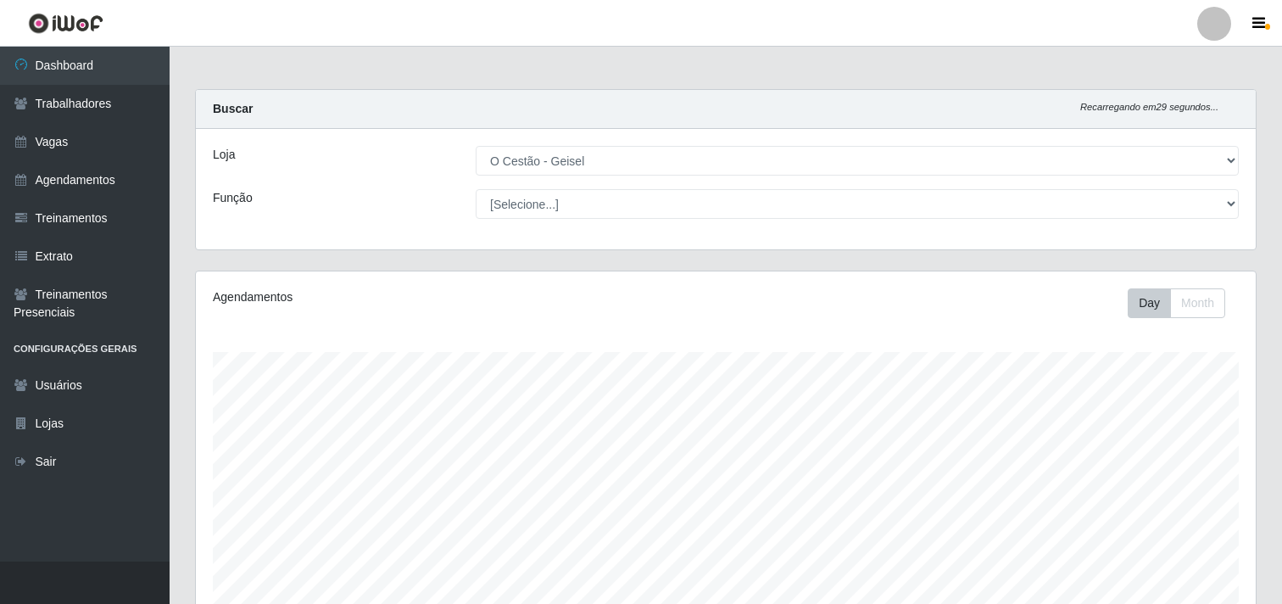
select select "224"
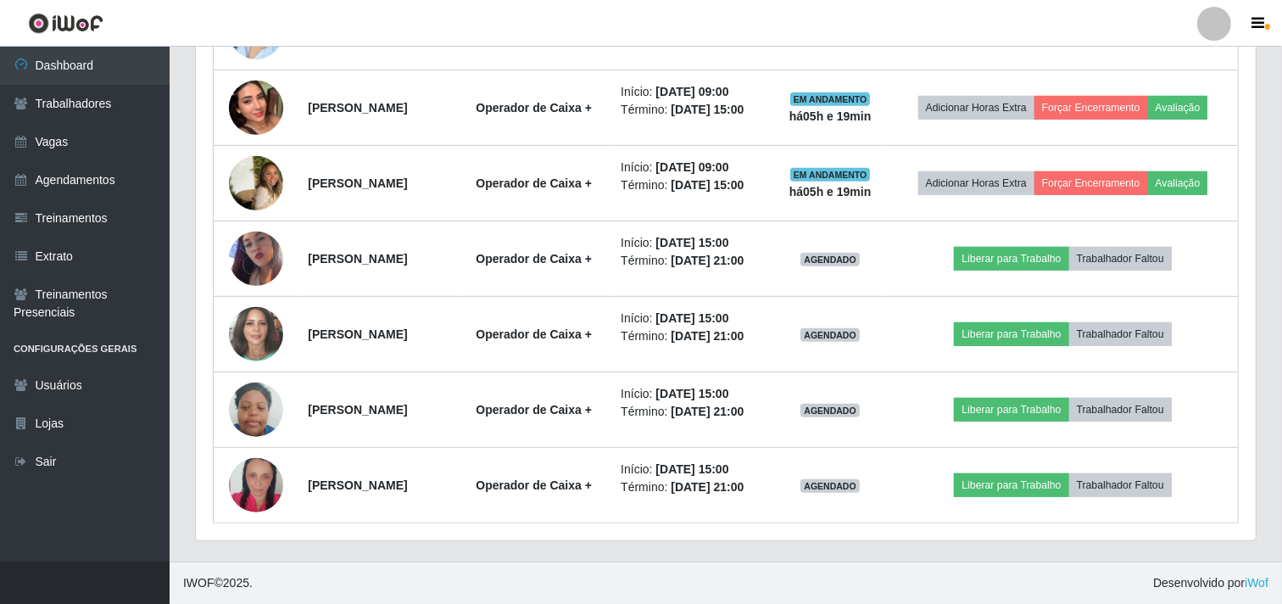
scroll to position [351, 1060]
